Goal: Transaction & Acquisition: Purchase product/service

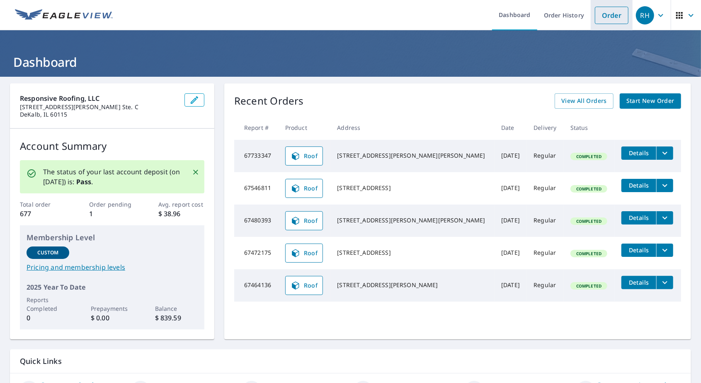
click at [609, 11] on link "Order" at bounding box center [612, 15] width 34 height 17
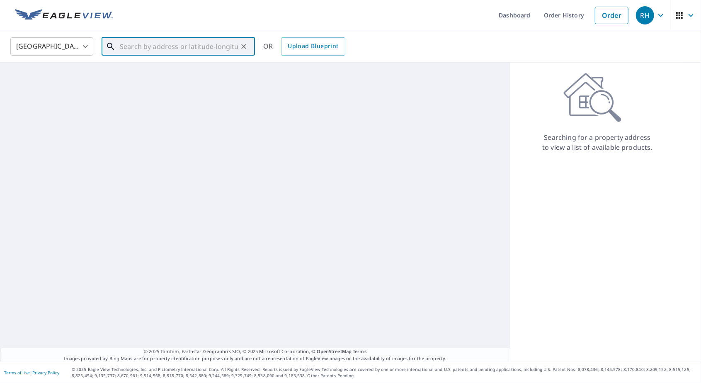
click at [193, 42] on input "text" at bounding box center [179, 46] width 118 height 23
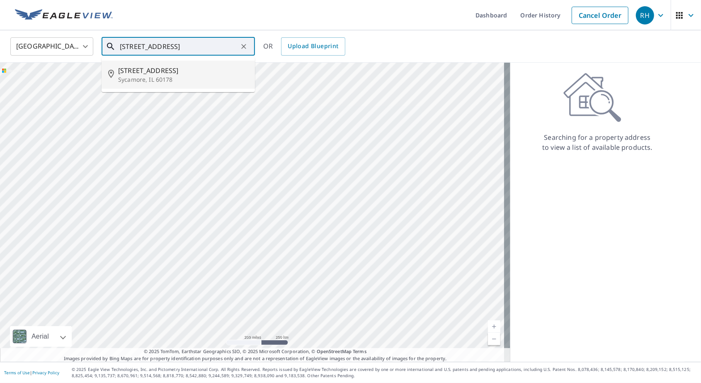
click at [181, 69] on span "[STREET_ADDRESS]" at bounding box center [183, 70] width 130 height 10
type input "[STREET_ADDRESS]"
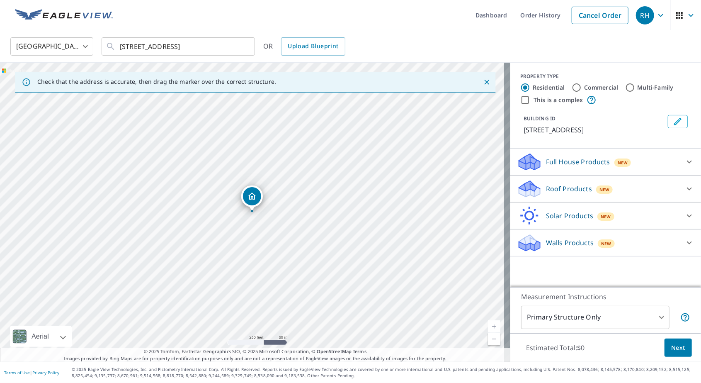
click at [615, 189] on div "Roof Products New" at bounding box center [598, 188] width 162 height 19
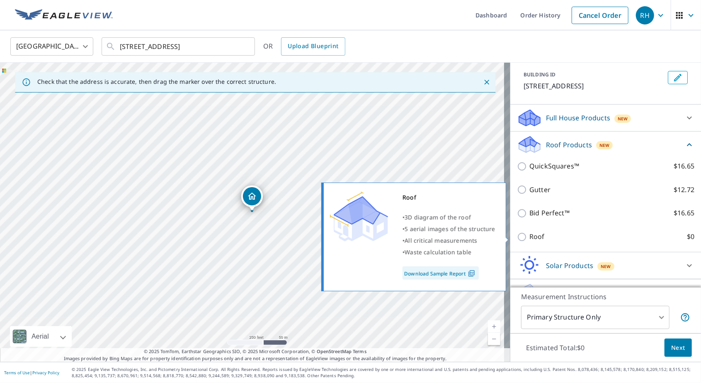
click at [529, 237] on p "Roof" at bounding box center [536, 236] width 15 height 10
click at [525, 237] on input "Roof $0" at bounding box center [523, 237] width 12 height 10
checkbox input "true"
type input "3"
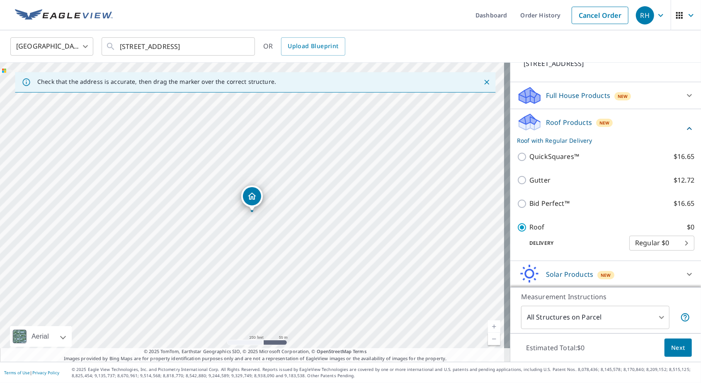
scroll to position [22, 0]
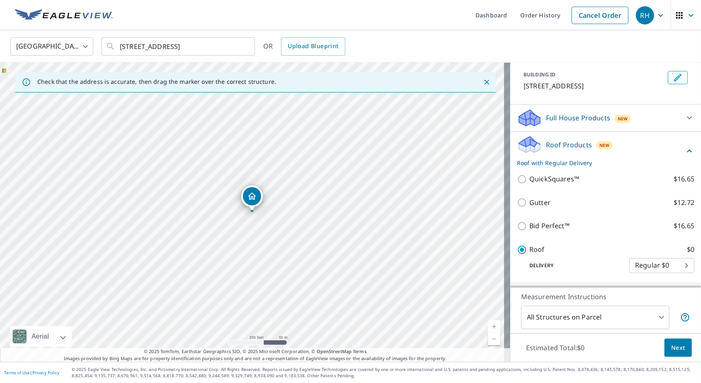
click at [672, 351] on span "Next" at bounding box center [678, 347] width 14 height 10
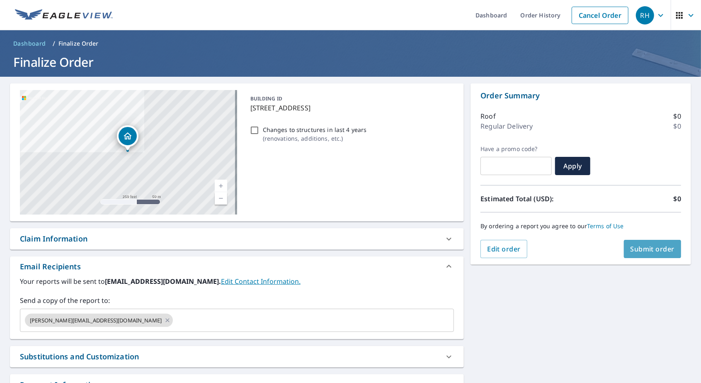
click at [642, 247] on span "Submit order" at bounding box center [652, 248] width 44 height 9
checkbox input "true"
